Goal: Task Accomplishment & Management: Manage account settings

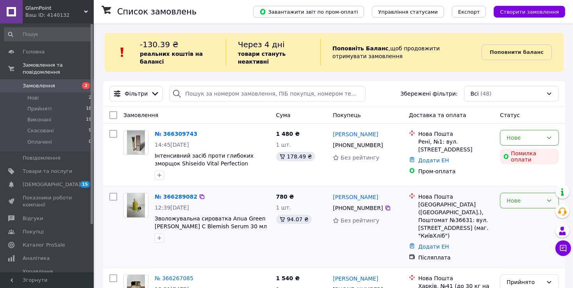
click at [505, 208] on div "Нове" at bounding box center [529, 201] width 59 height 16
click at [514, 217] on li "Прийнято" at bounding box center [529, 217] width 58 height 14
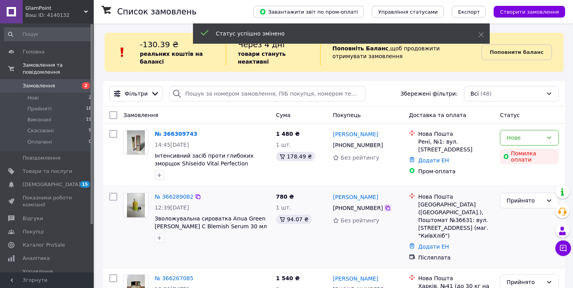
click at [385, 210] on icon at bounding box center [388, 208] width 6 height 6
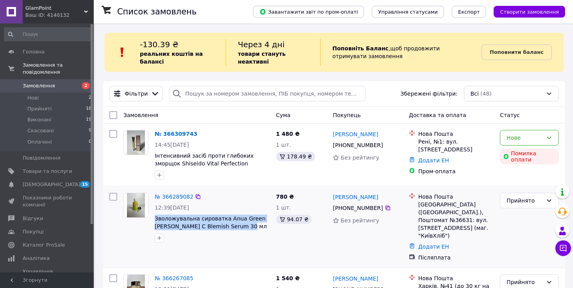
drag, startPoint x: 154, startPoint y: 221, endPoint x: 223, endPoint y: 225, distance: 69.2
click at [223, 225] on div "№ 366289082 12:39, 12.10.2025 Зволожувальна сироватка Anua Green Lemon Vita C B…" at bounding box center [211, 218] width 121 height 56
copy span "Зволожувальна сироватка Anua Green [PERSON_NAME] C Blemish Serum 30 мл"
click at [551, 103] on div "Фільтри Збережені фільтри: Всі (48)" at bounding box center [334, 93] width 462 height 25
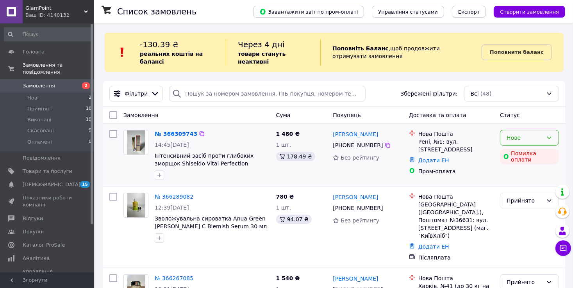
click at [524, 135] on div "Нове" at bounding box center [524, 138] width 36 height 9
click at [516, 157] on li "Прийнято" at bounding box center [529, 155] width 58 height 14
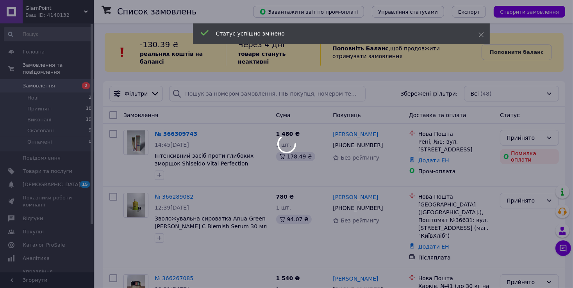
click at [381, 146] on div at bounding box center [286, 144] width 573 height 288
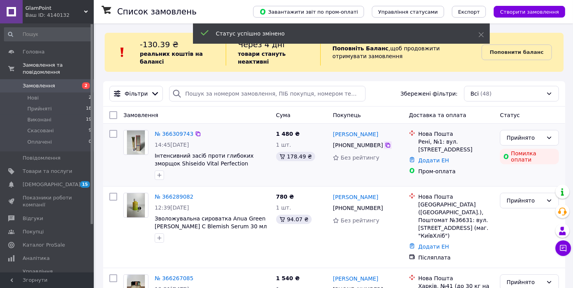
click at [385, 147] on icon at bounding box center [388, 145] width 6 height 6
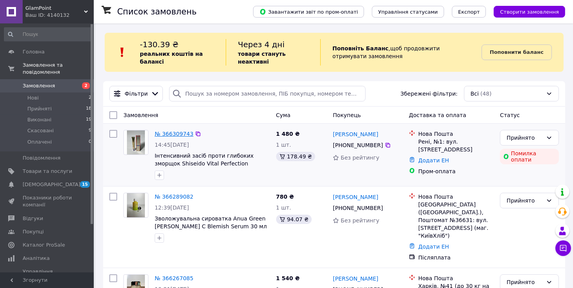
click at [161, 133] on link "№ 366309743" at bounding box center [174, 134] width 39 height 6
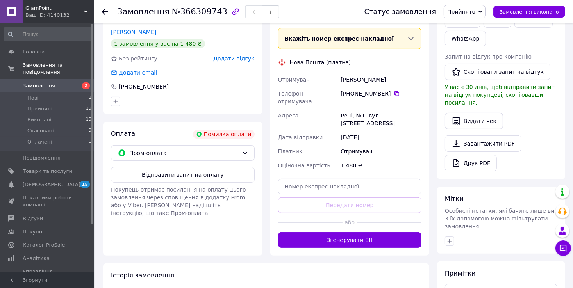
scroll to position [39, 0]
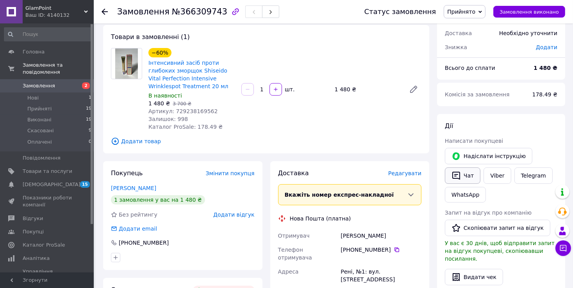
click at [462, 180] on button "Чат" at bounding box center [463, 176] width 36 height 16
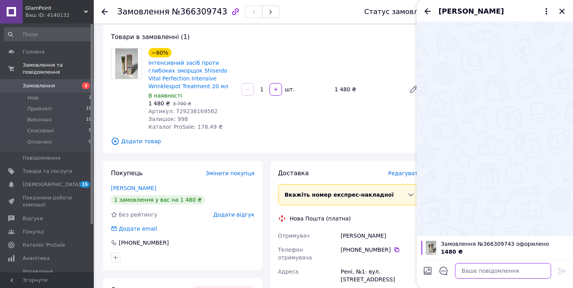
click at [473, 274] on textarea at bounding box center [503, 271] width 96 height 16
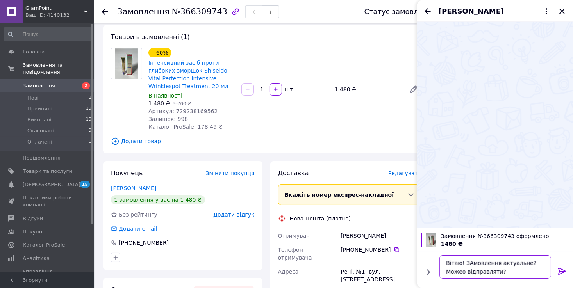
type textarea "Вітаю! ЗАмовлення актуальне? Можео відправляти?"
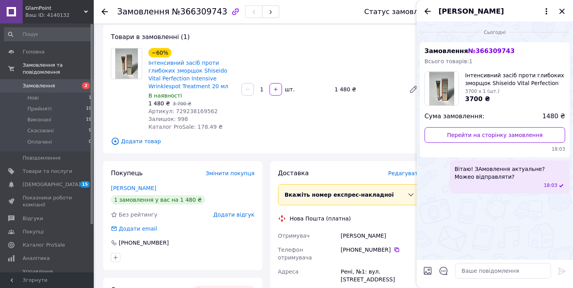
click at [429, 15] on icon "Назад" at bounding box center [427, 11] width 9 height 9
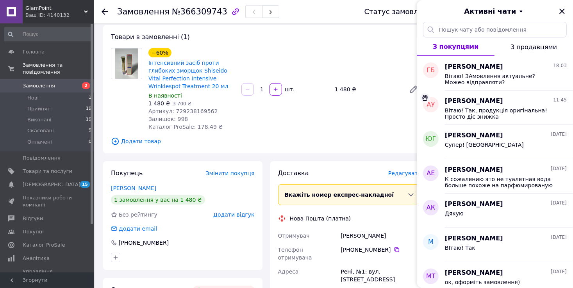
click at [64, 82] on span "Замовлення" at bounding box center [48, 85] width 50 height 7
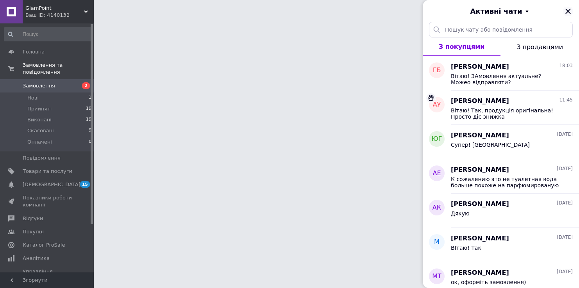
click at [571, 10] on icon "Закрити" at bounding box center [567, 11] width 9 height 9
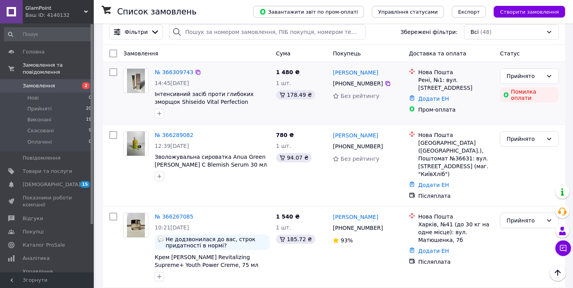
scroll to position [39, 0]
